Goal: Task Accomplishment & Management: Manage account settings

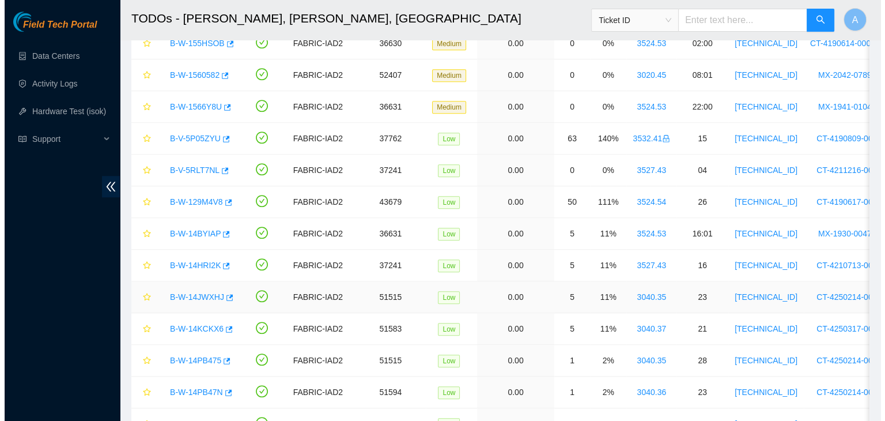
scroll to position [810, 0]
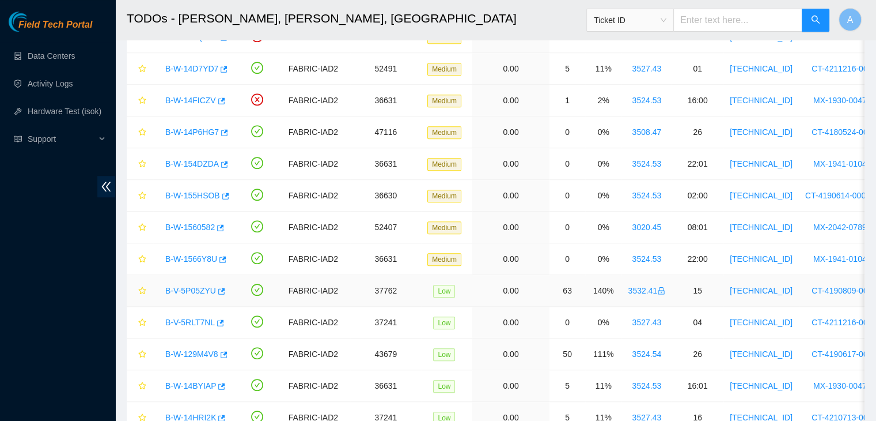
click at [176, 286] on link "B-V-5P05ZYU" at bounding box center [190, 290] width 51 height 9
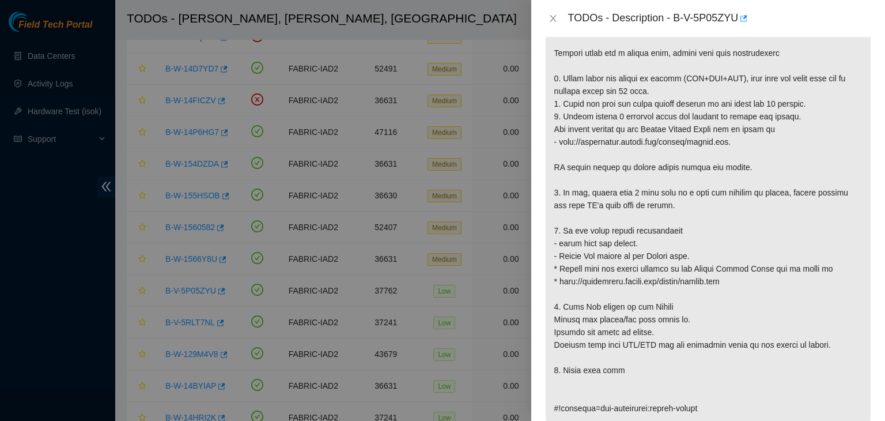
scroll to position [246, 0]
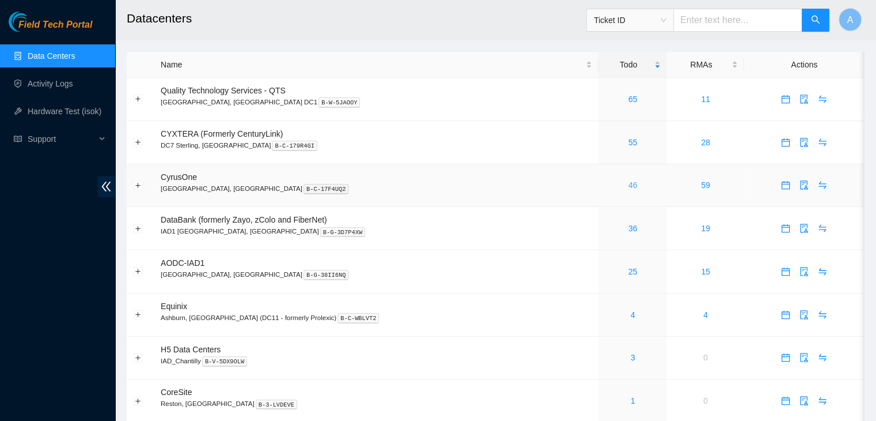
click at [629, 186] on link "46" at bounding box center [633, 184] width 9 height 9
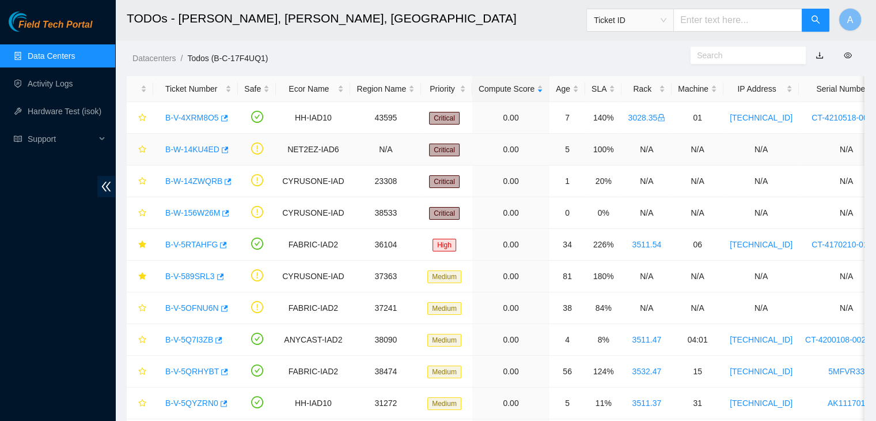
click at [202, 147] on link "B-W-14KU4ED" at bounding box center [192, 149] width 54 height 9
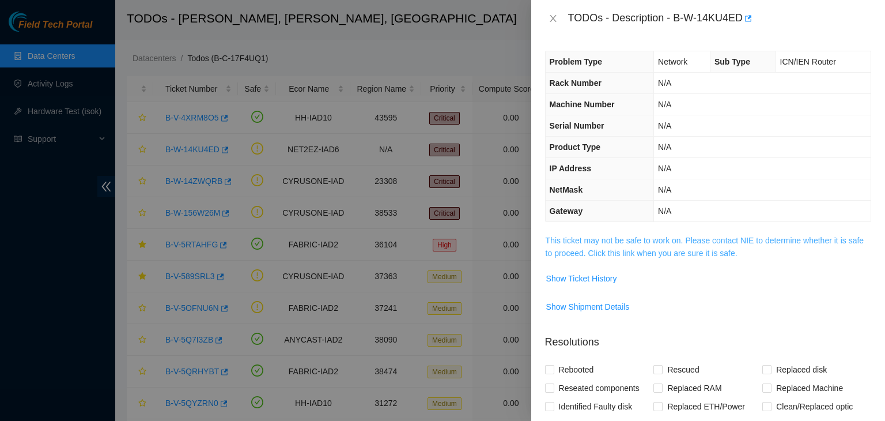
click at [643, 250] on link "This ticket may not be safe to work on. Please contact NIE to determine whether…" at bounding box center [705, 247] width 318 height 22
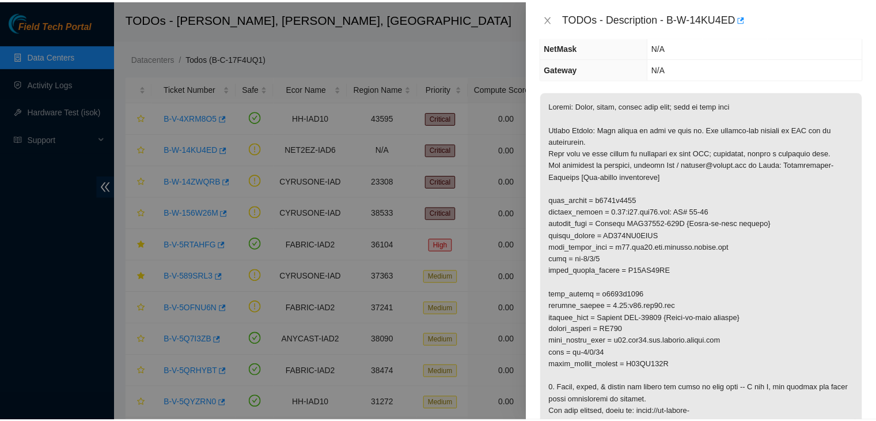
scroll to position [142, 0]
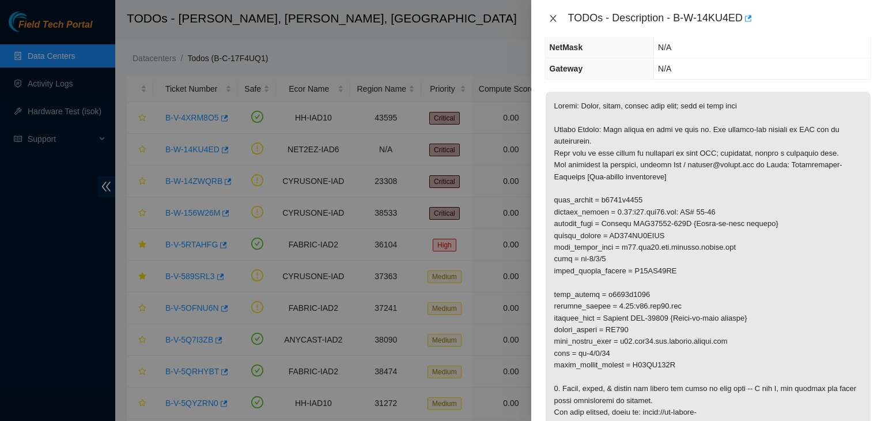
click at [550, 20] on icon "close" at bounding box center [553, 18] width 9 height 9
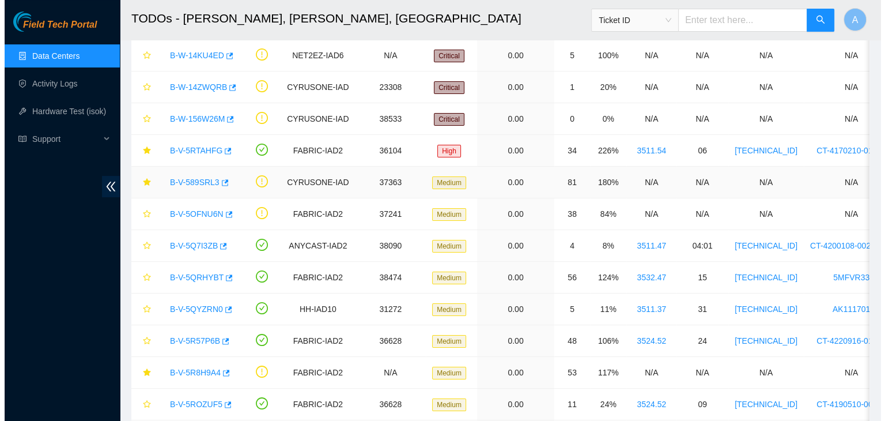
scroll to position [95, 0]
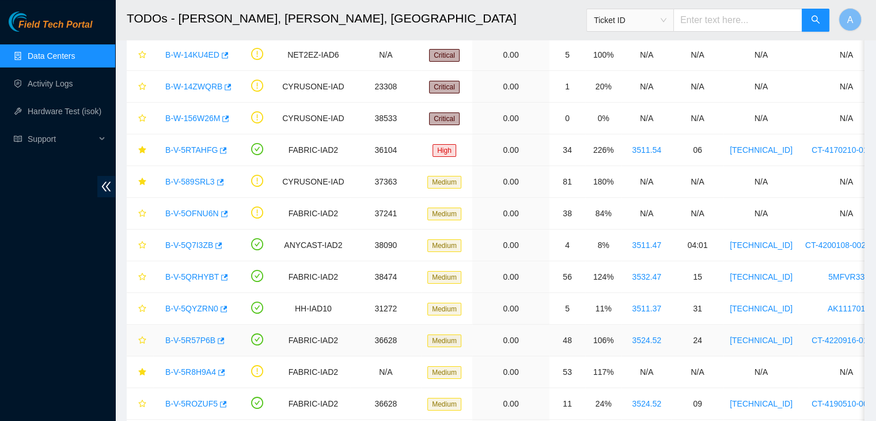
click at [192, 336] on link "B-V-5R57P6B" at bounding box center [190, 339] width 50 height 9
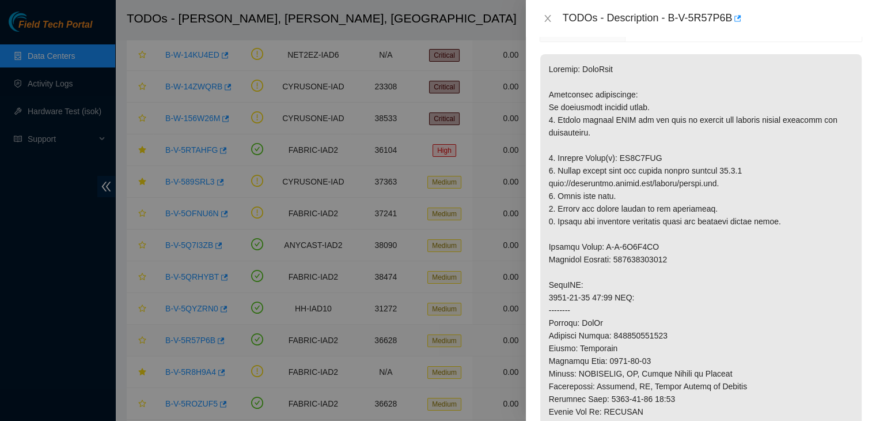
scroll to position [142, 0]
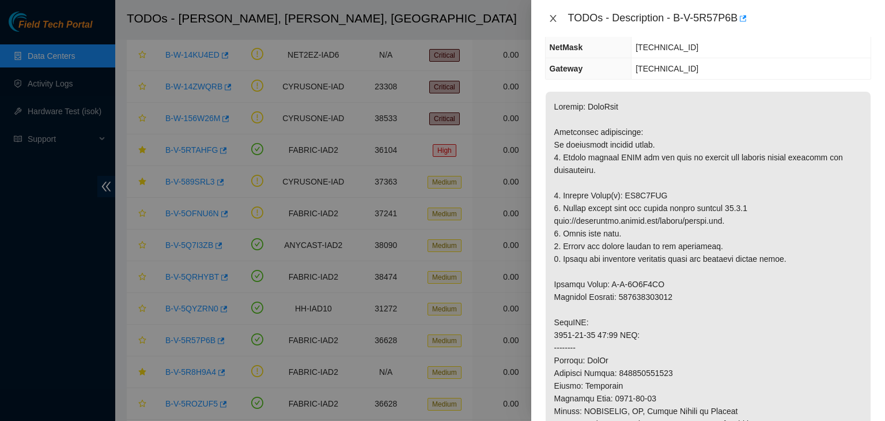
click at [552, 14] on icon "close" at bounding box center [553, 18] width 9 height 9
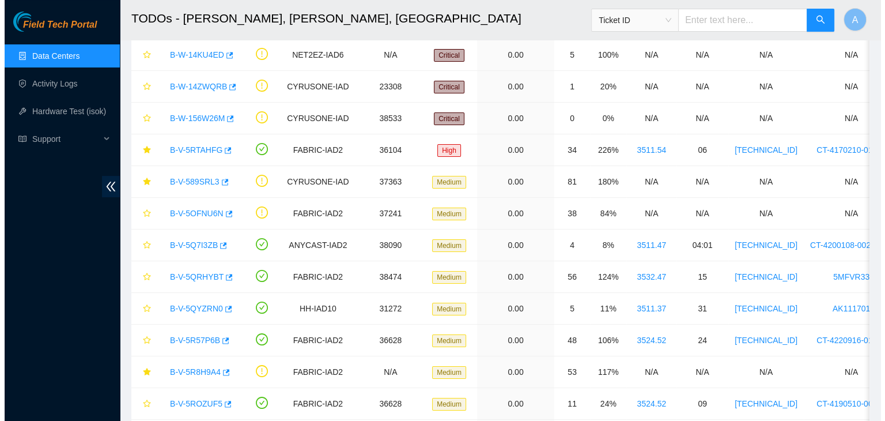
scroll to position [180, 0]
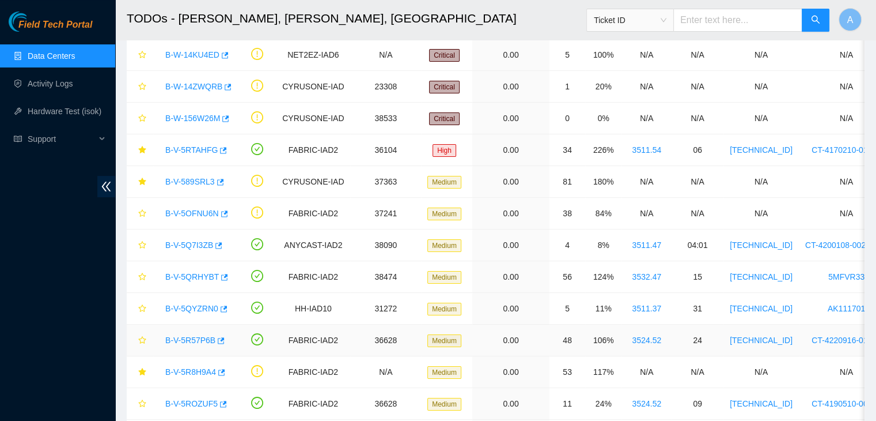
click at [198, 335] on link "B-V-5R57P6B" at bounding box center [190, 339] width 50 height 9
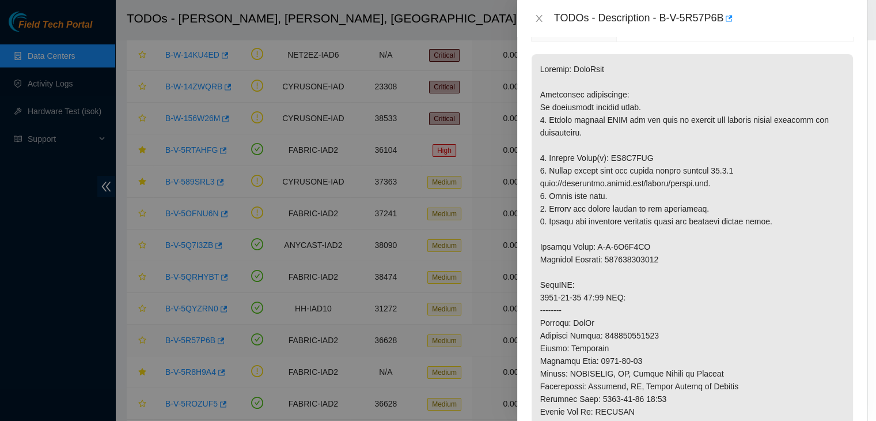
scroll to position [142, 0]
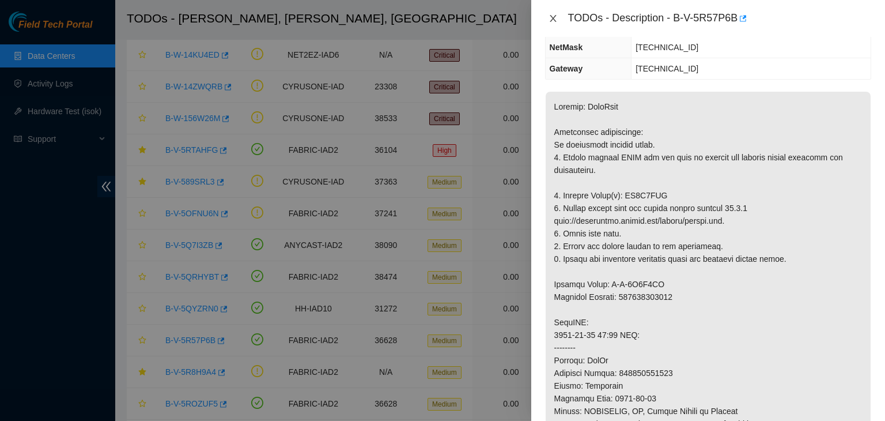
click at [556, 16] on icon "close" at bounding box center [553, 18] width 9 height 9
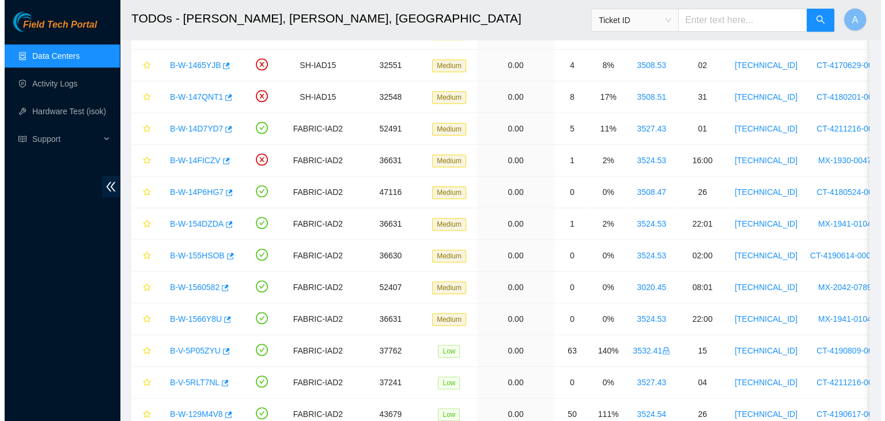
scroll to position [853, 0]
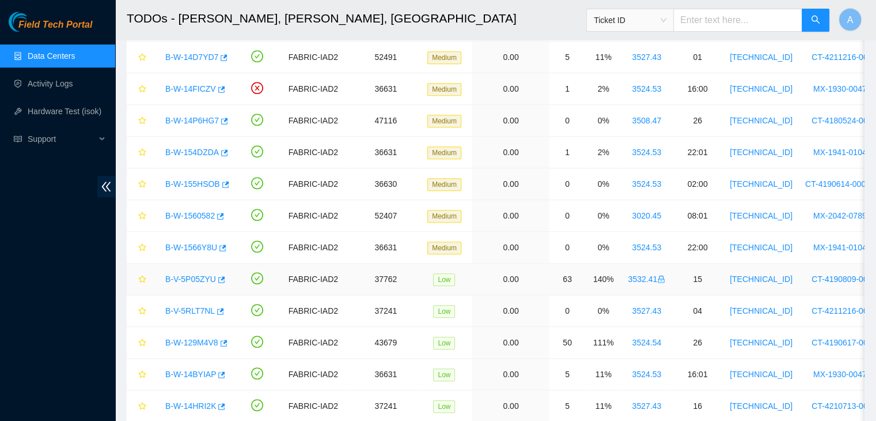
click at [191, 274] on link "B-V-5P05ZYU" at bounding box center [190, 278] width 51 height 9
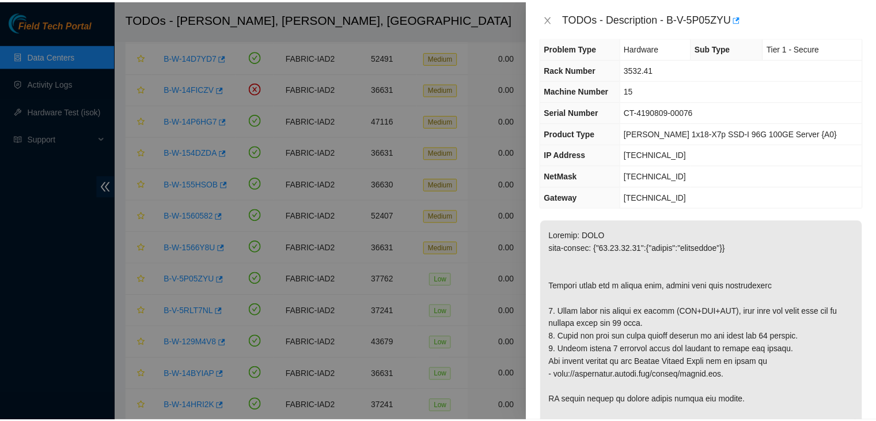
scroll to position [0, 0]
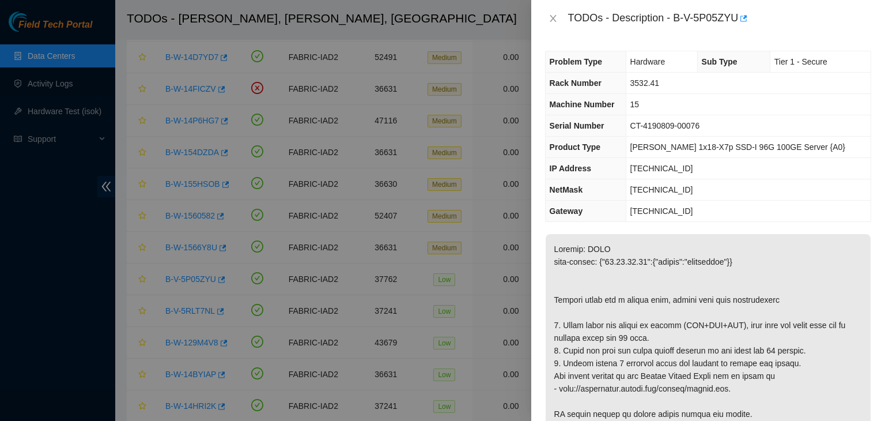
click at [552, 12] on div "TODOs - Description - B-V-5P05ZYU" at bounding box center [708, 18] width 326 height 18
click at [553, 13] on button "Close" at bounding box center [553, 18] width 16 height 11
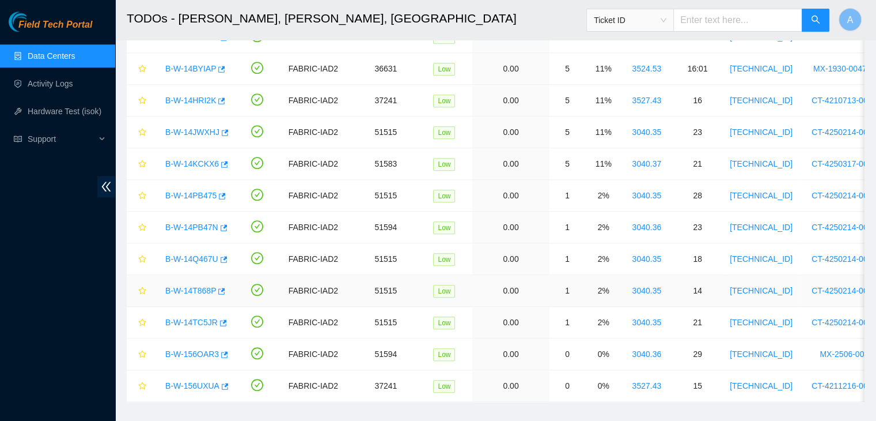
scroll to position [1158, 0]
click at [194, 381] on link "B-W-156UXUA" at bounding box center [192, 385] width 54 height 9
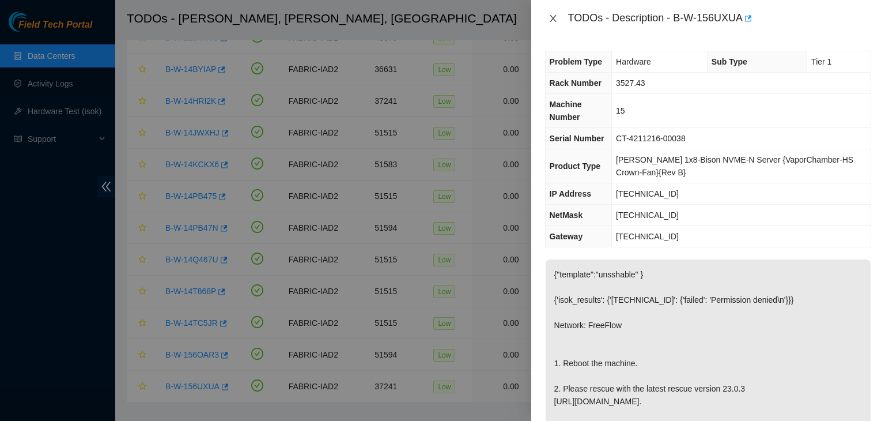
click at [558, 17] on button "Close" at bounding box center [553, 18] width 16 height 11
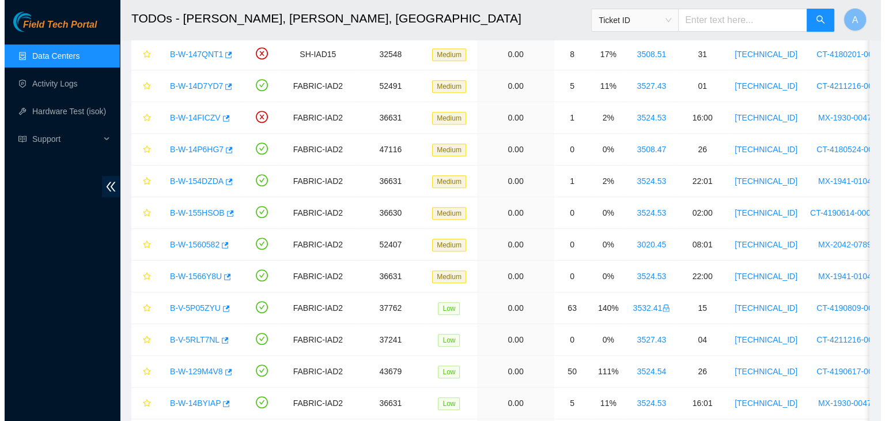
scroll to position [791, 0]
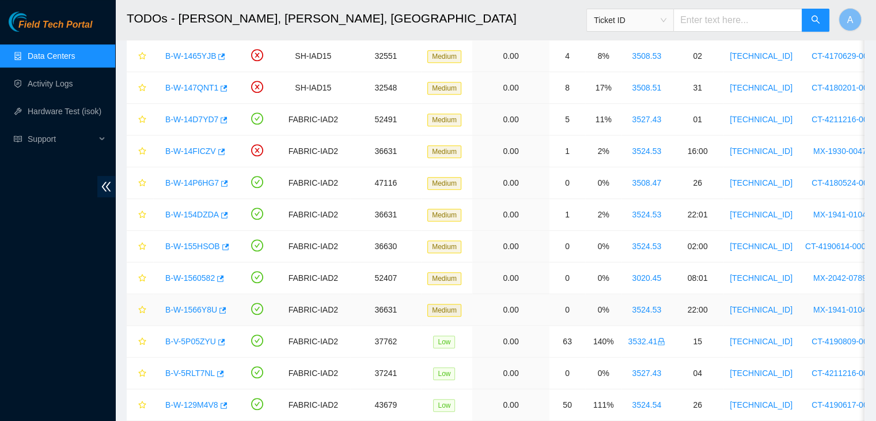
click at [199, 309] on link "B-W-1566Y8U" at bounding box center [191, 309] width 52 height 9
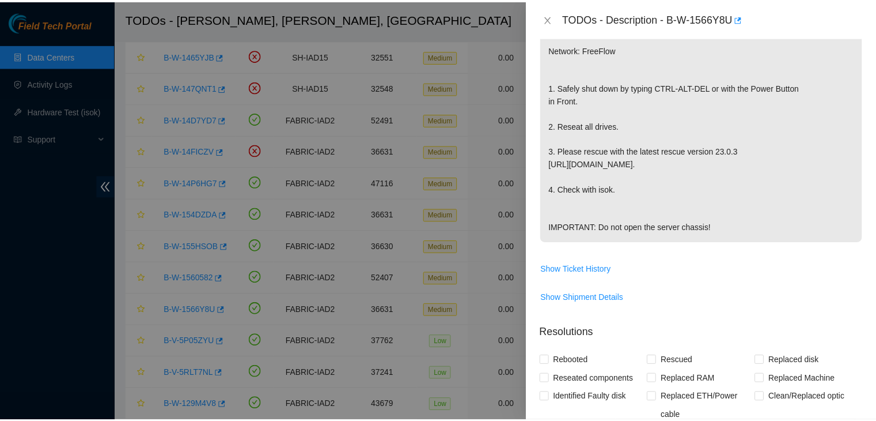
scroll to position [0, 0]
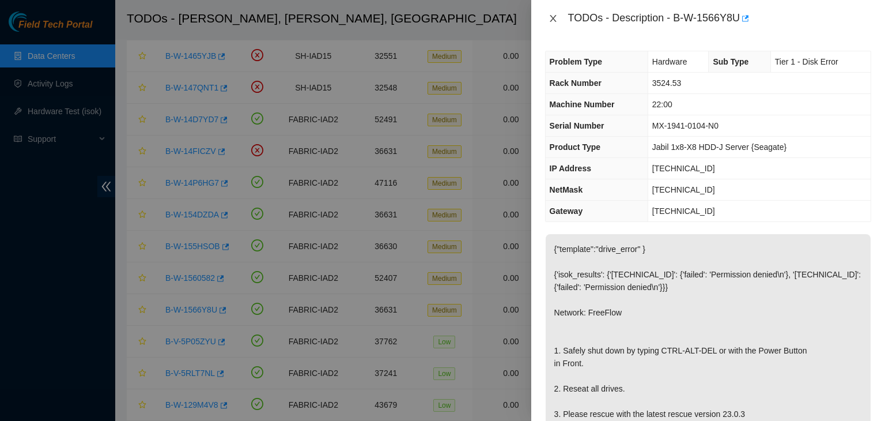
click at [551, 21] on icon "close" at bounding box center [553, 18] width 6 height 7
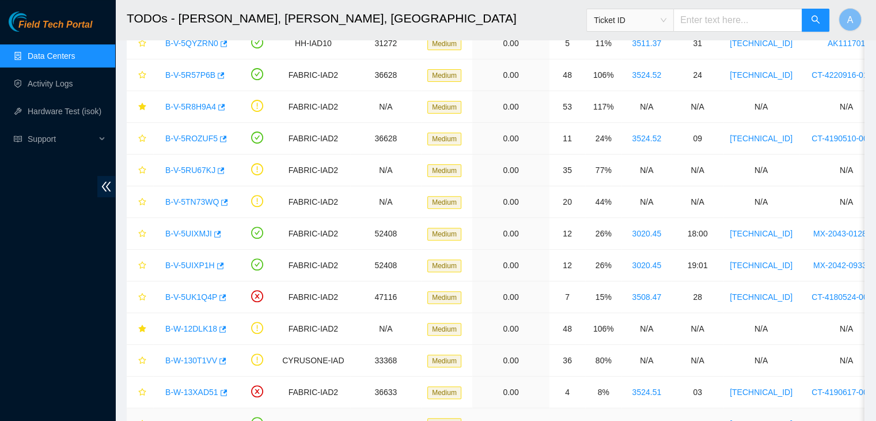
scroll to position [357, 0]
